Goal: Information Seeking & Learning: Learn about a topic

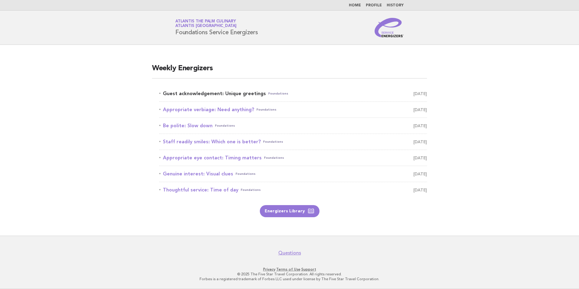
click at [238, 97] on link "Guest acknowledgement: Unique greetings Foundations [DATE]" at bounding box center [293, 93] width 268 height 8
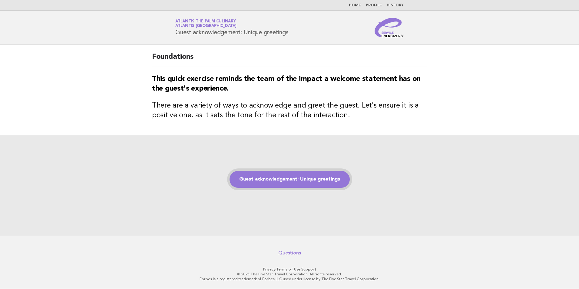
click at [243, 180] on link "Guest acknowledgement: Unique greetings" at bounding box center [289, 179] width 120 height 17
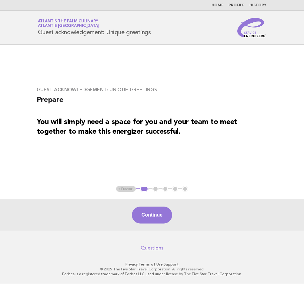
click at [116, 69] on main "Guest acknowledgement: Unique greetings Prepare You will simply need a space fo…" at bounding box center [152, 138] width 304 height 186
click at [143, 217] on button "Continue" at bounding box center [152, 215] width 40 height 17
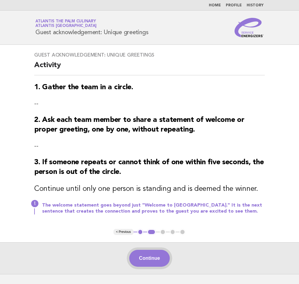
click at [165, 259] on button "Continue" at bounding box center [149, 258] width 40 height 17
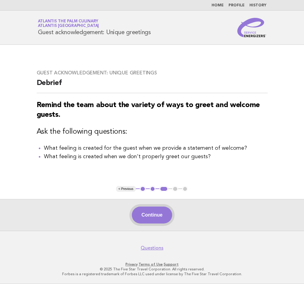
click at [140, 217] on button "Continue" at bounding box center [152, 215] width 40 height 17
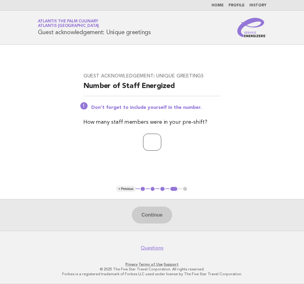
click at [143, 147] on input "number" at bounding box center [152, 142] width 18 height 17
type input "**"
click at [137, 215] on button "Continue" at bounding box center [152, 215] width 40 height 17
